Goal: Information Seeking & Learning: Learn about a topic

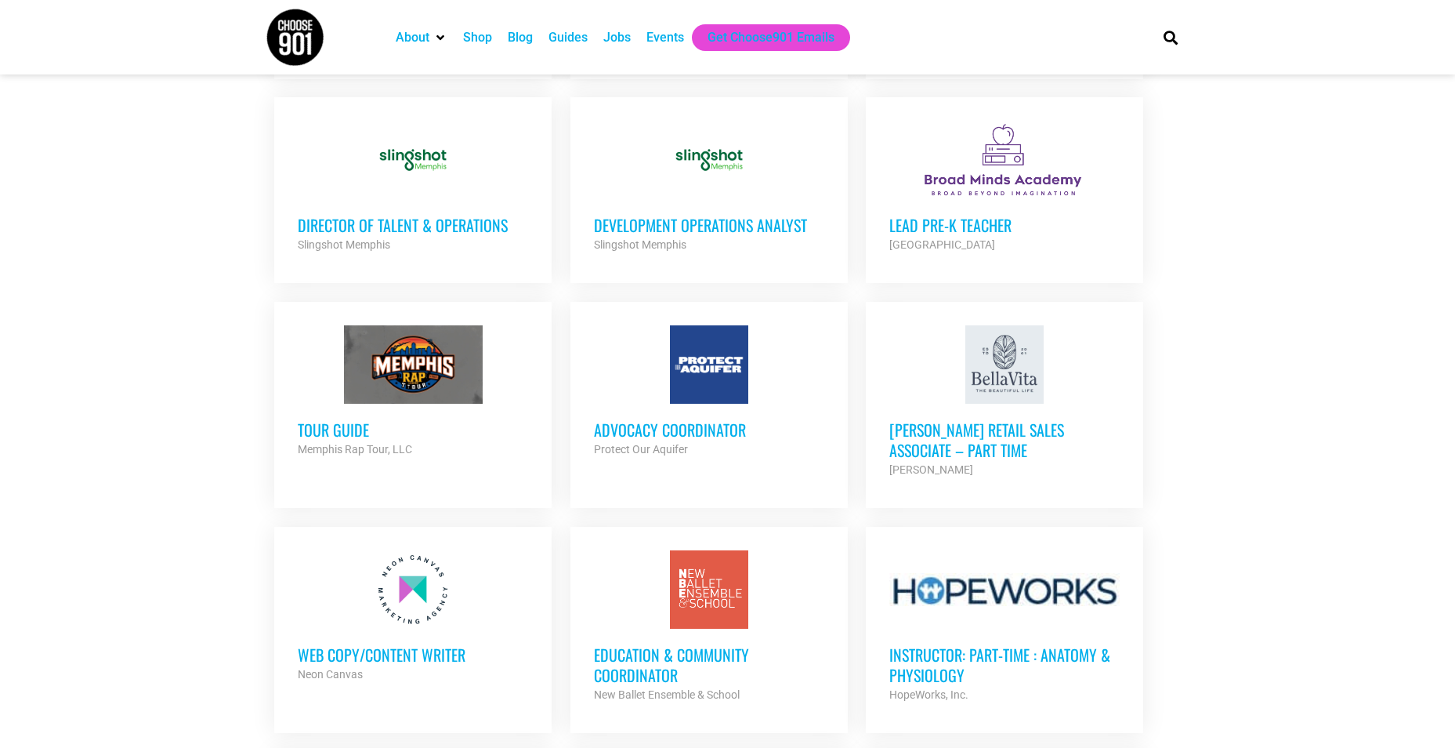
scroll to position [1175, 0]
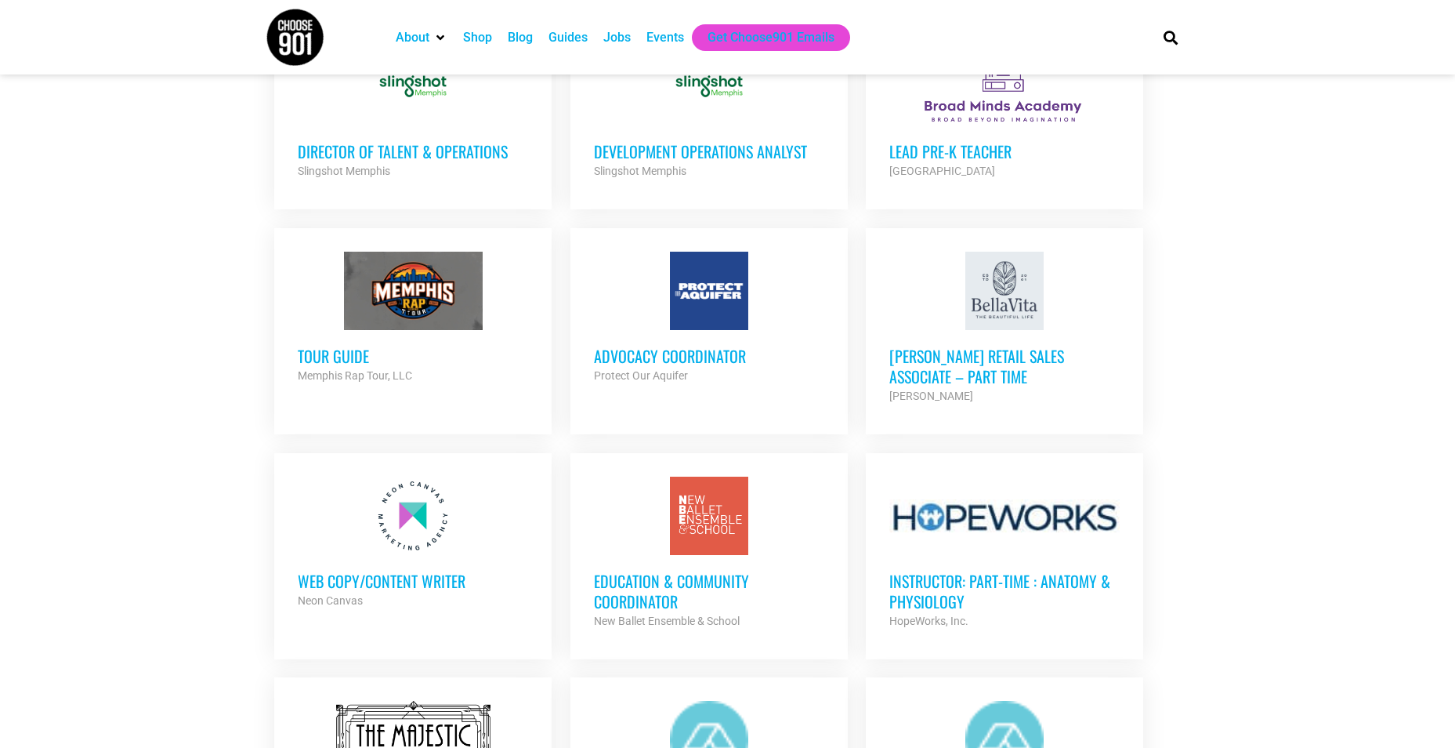
click at [1216, 578] on section "Looking to make career moves in [GEOGRAPHIC_DATA]? From tech to teaching, medic…" at bounding box center [727, 160] width 1455 height 1986
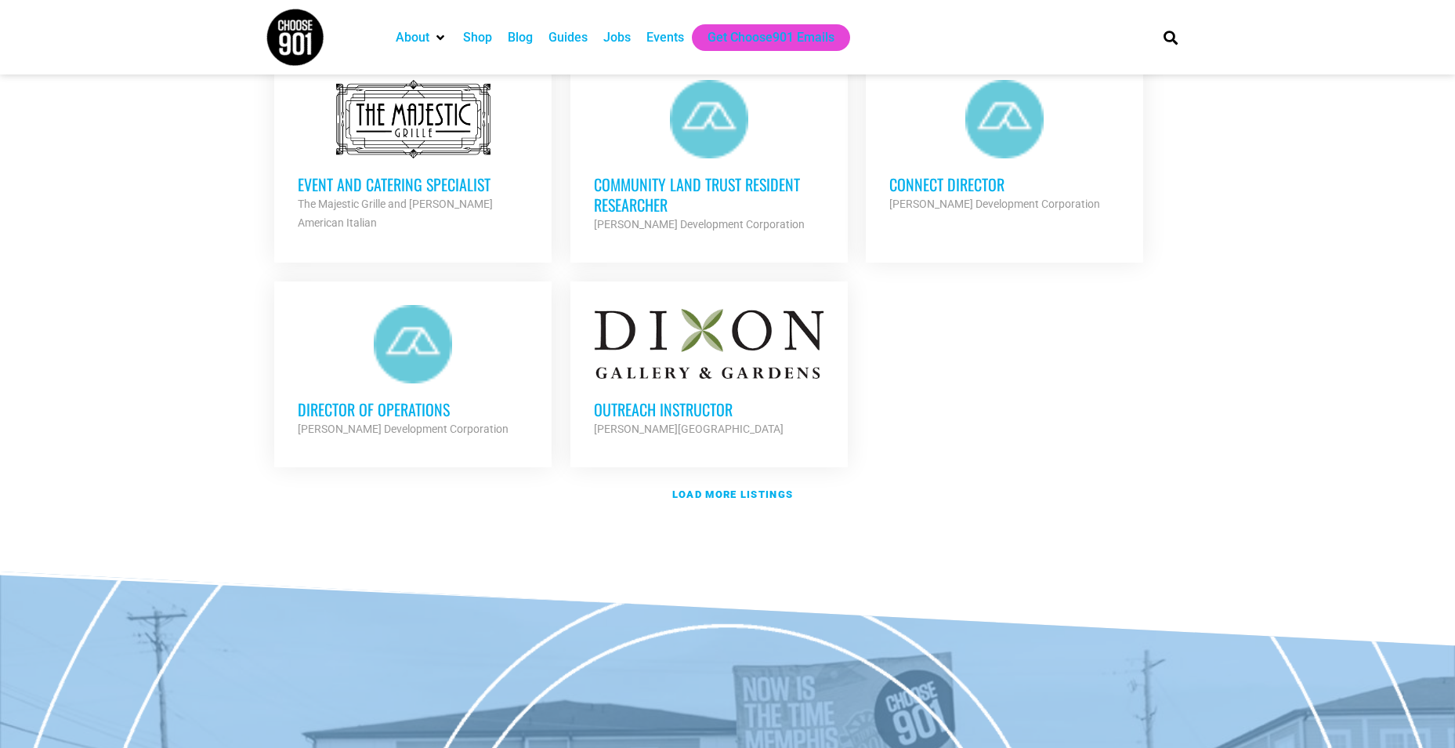
scroll to position [1802, 0]
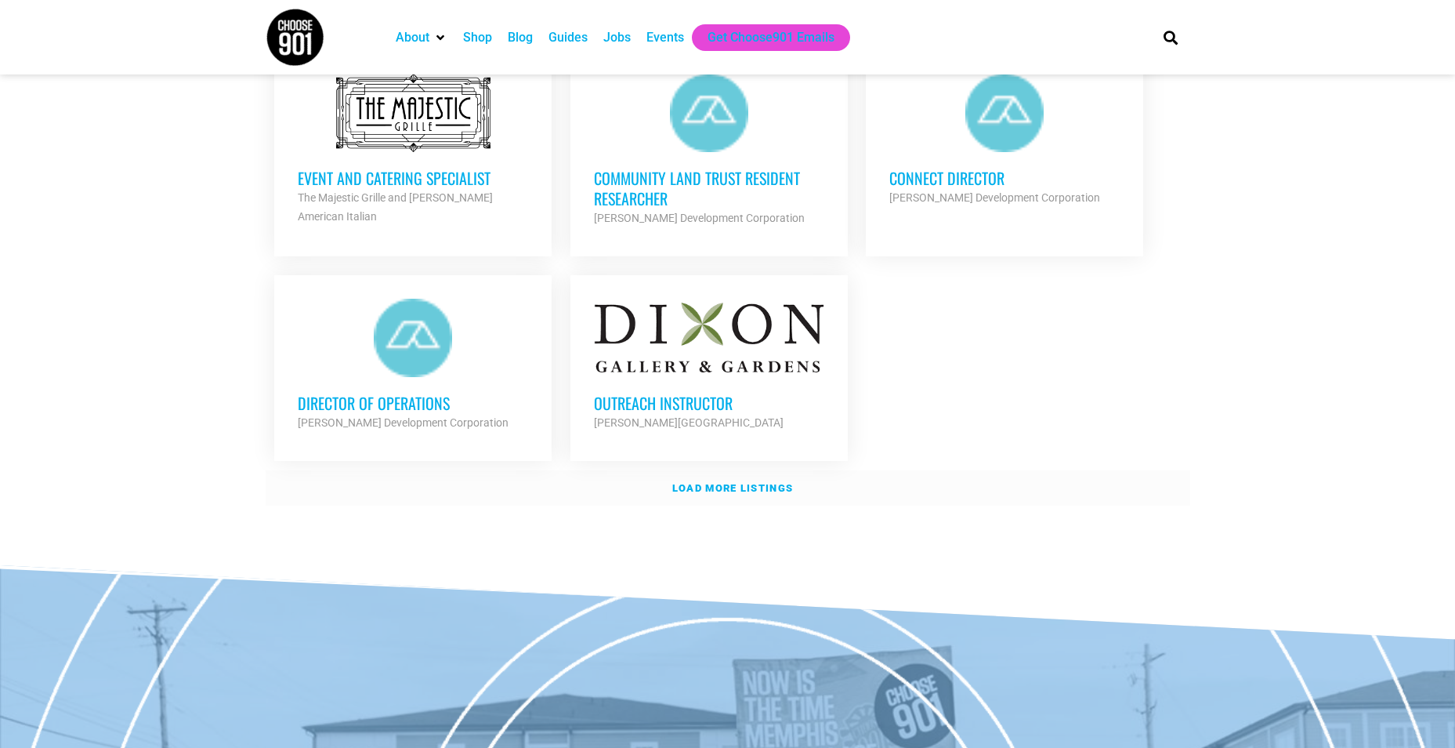
click at [693, 482] on strong "Load more listings" at bounding box center [732, 488] width 121 height 12
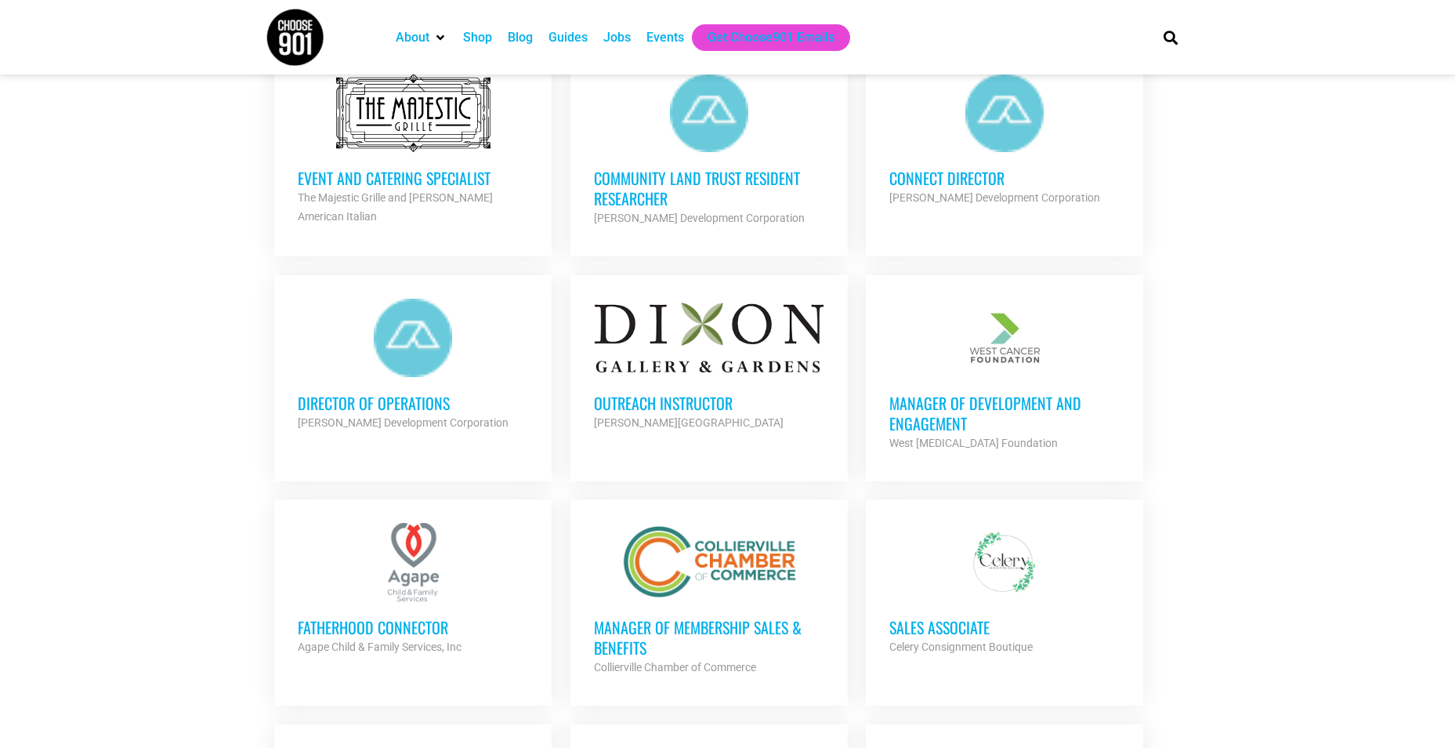
click at [714, 399] on h3 "Outreach Instructor" at bounding box center [709, 403] width 230 height 20
